Goal: Information Seeking & Learning: Learn about a topic

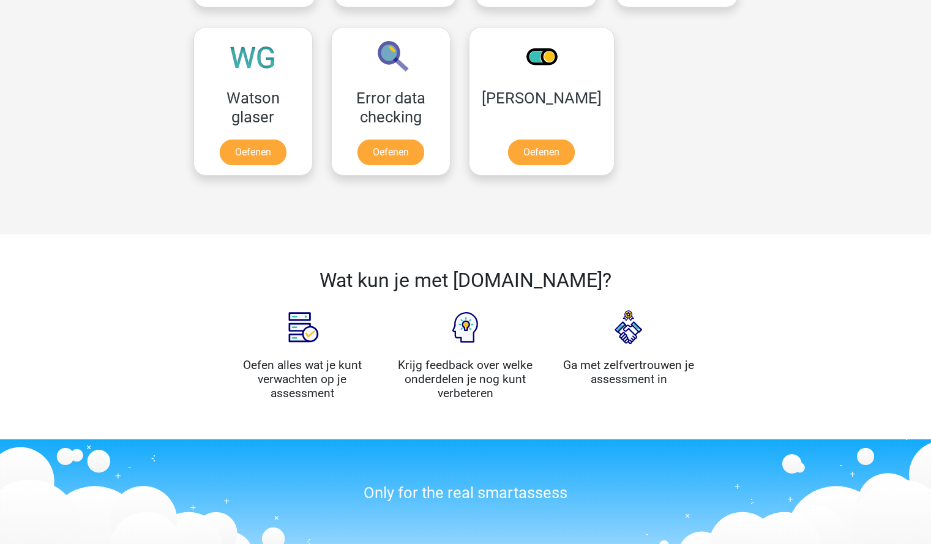
scroll to position [1051, 0]
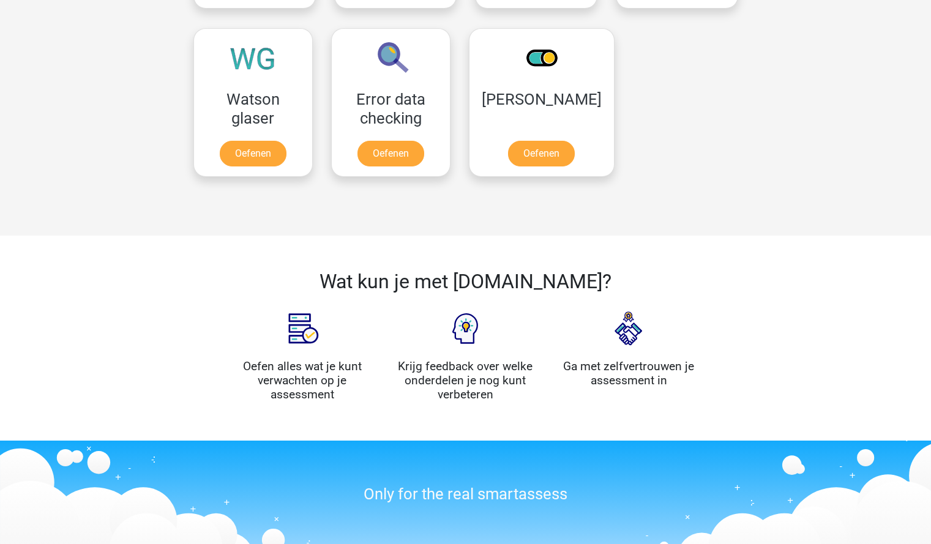
drag, startPoint x: 0, startPoint y: 0, endPoint x: 741, endPoint y: 157, distance: 757.1
click at [741, 157] on div at bounding box center [686, 102] width 124 height 168
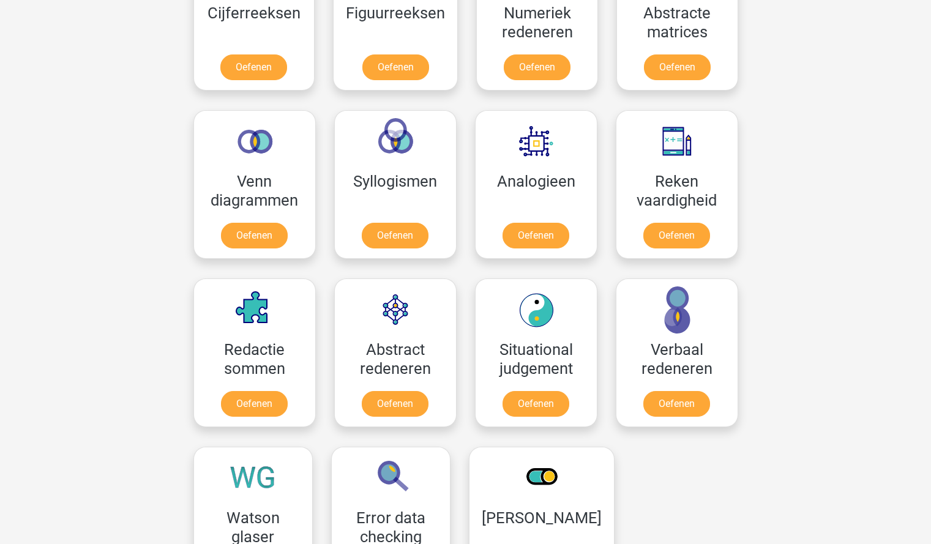
scroll to position [0, 0]
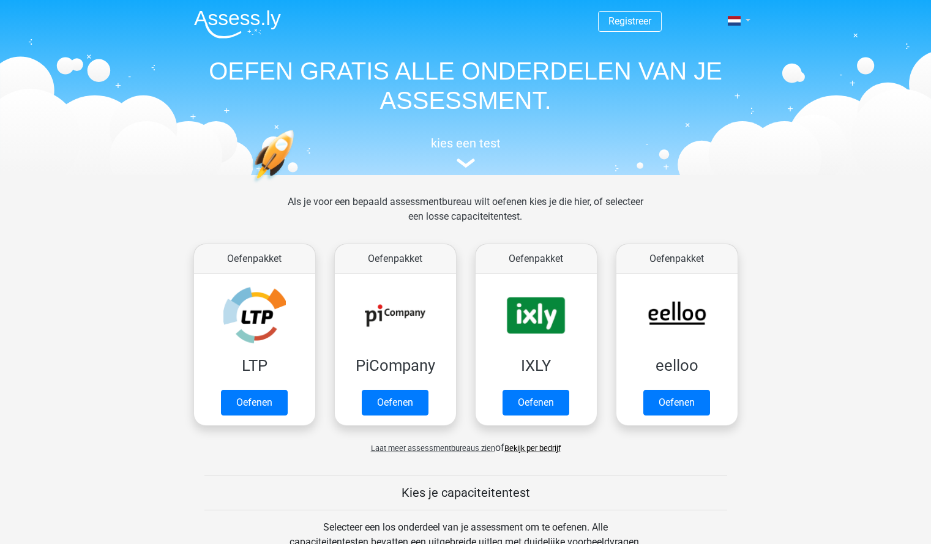
click at [737, 26] on link at bounding box center [735, 20] width 24 height 15
click at [746, 173] on header "Registreer Nederlands English" at bounding box center [465, 87] width 931 height 175
click at [479, 163] on div "kies een test" at bounding box center [465, 150] width 563 height 40
click at [471, 159] on img at bounding box center [466, 163] width 18 height 9
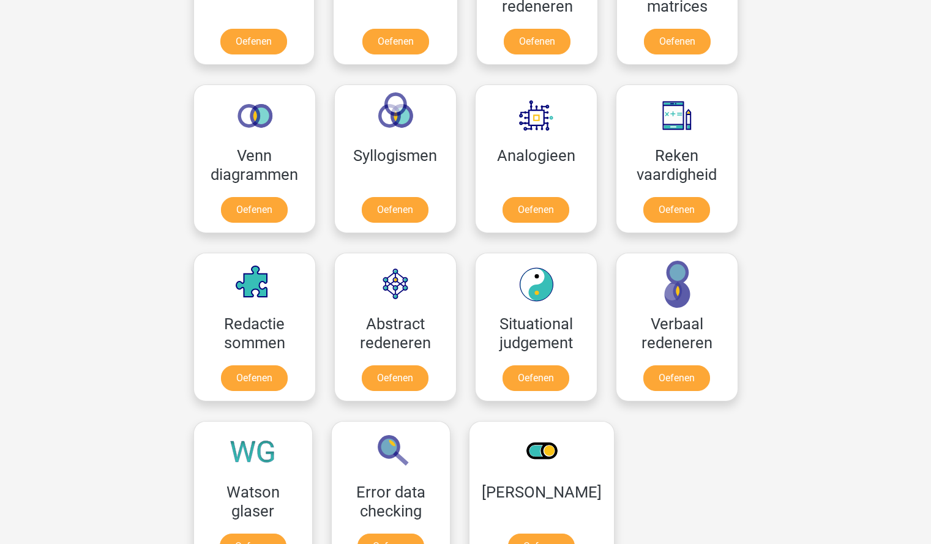
scroll to position [651, 0]
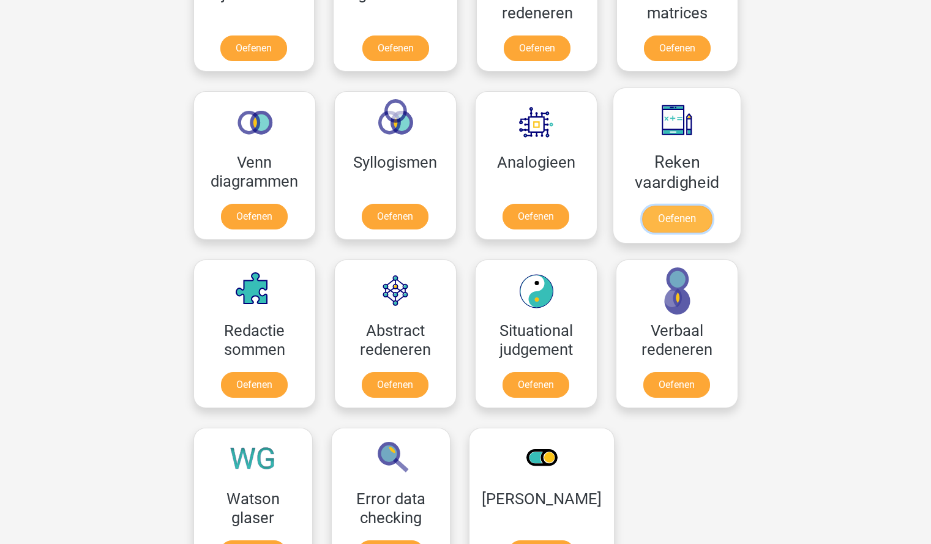
click at [692, 215] on link "Oefenen" at bounding box center [676, 219] width 70 height 27
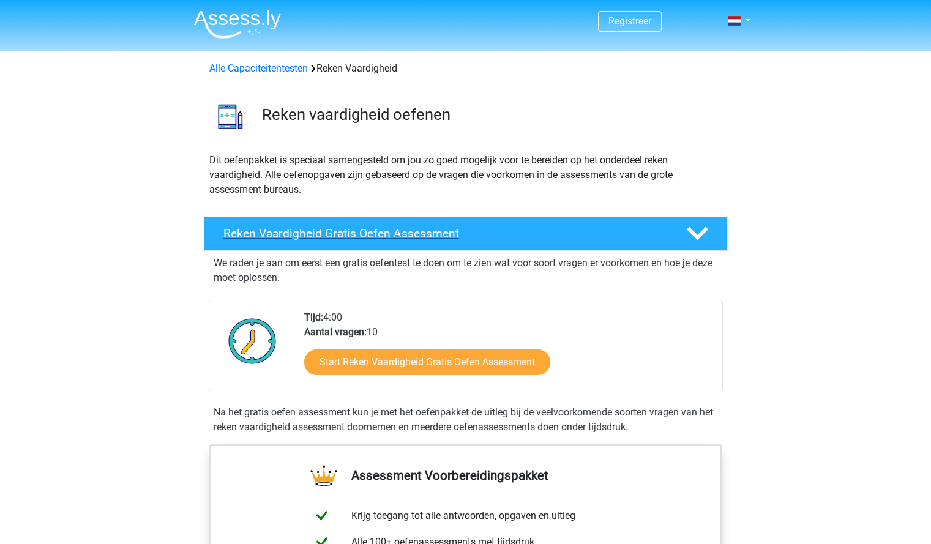
click at [690, 220] on div "Reken Vaardigheid Gratis Oefen Assessment" at bounding box center [466, 234] width 524 height 34
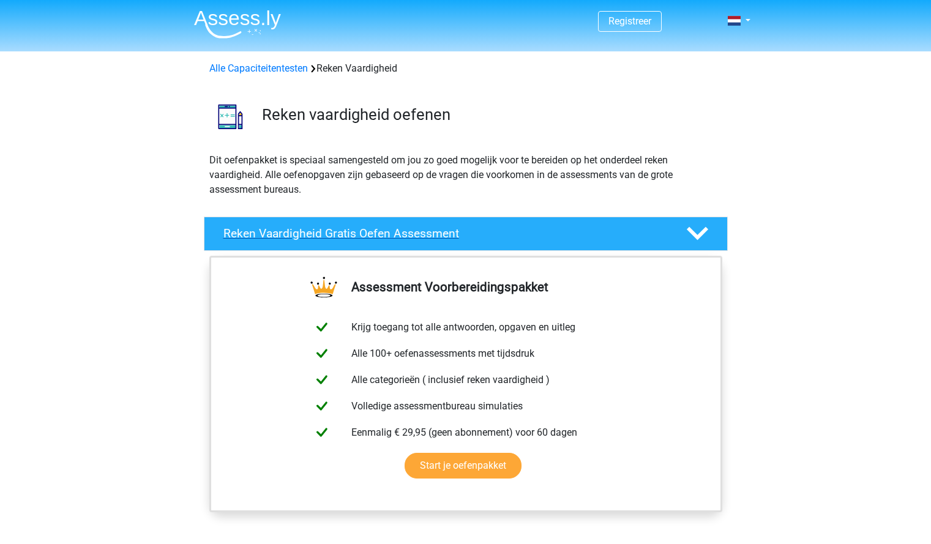
click at [690, 220] on div "Reken Vaardigheid Gratis Oefen Assessment" at bounding box center [466, 234] width 524 height 34
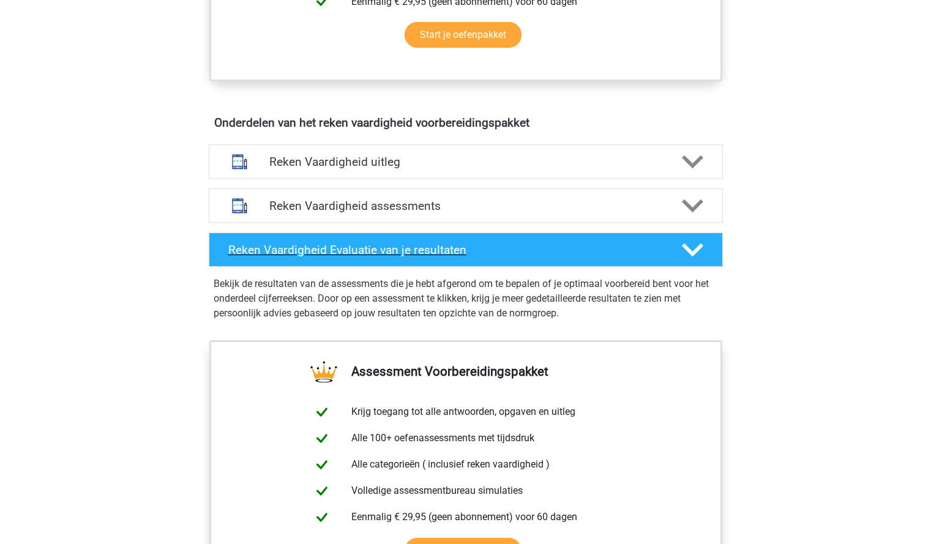
scroll to position [621, 0]
